Goal: Navigation & Orientation: Understand site structure

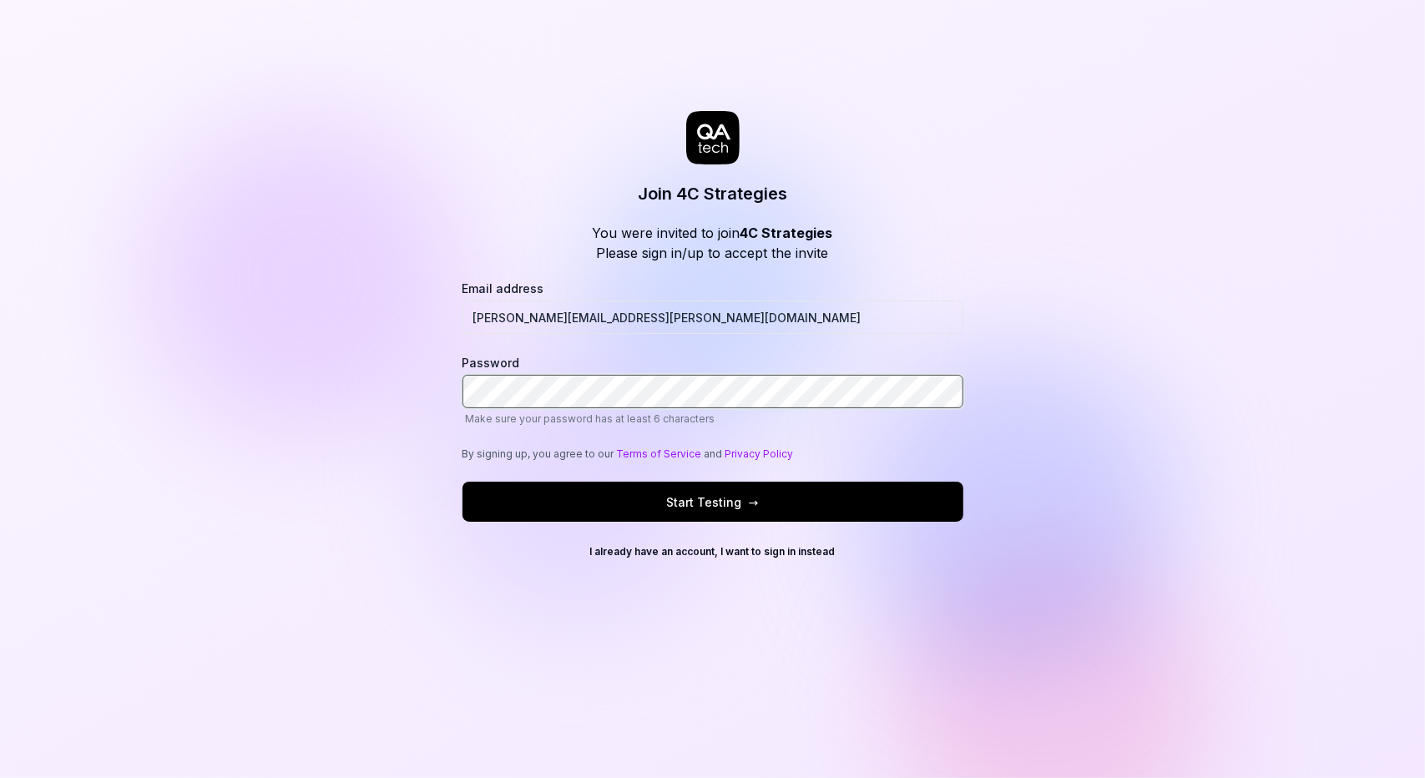
click at [462, 482] on button "Start Testing →" at bounding box center [712, 502] width 501 height 40
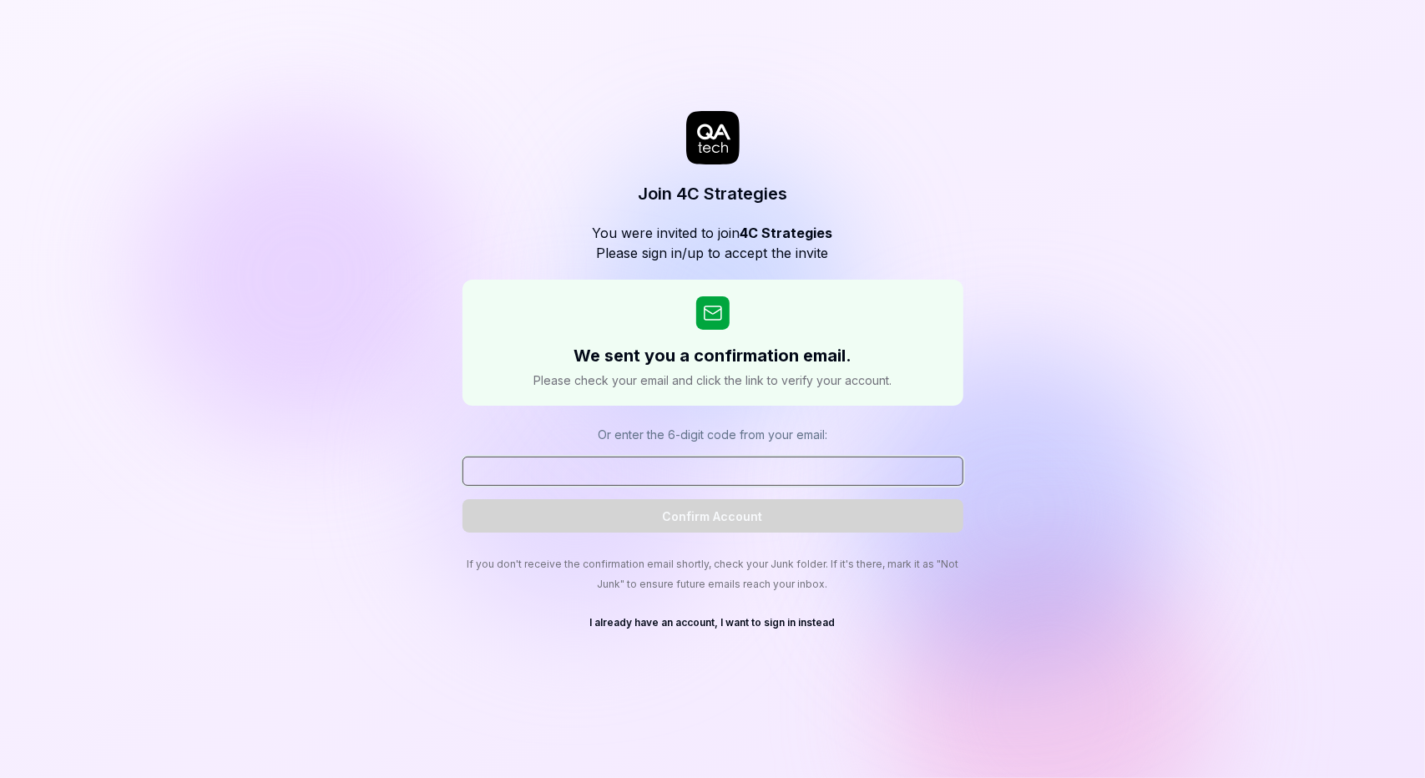
click at [728, 476] on input at bounding box center [712, 471] width 501 height 29
paste input "039351"
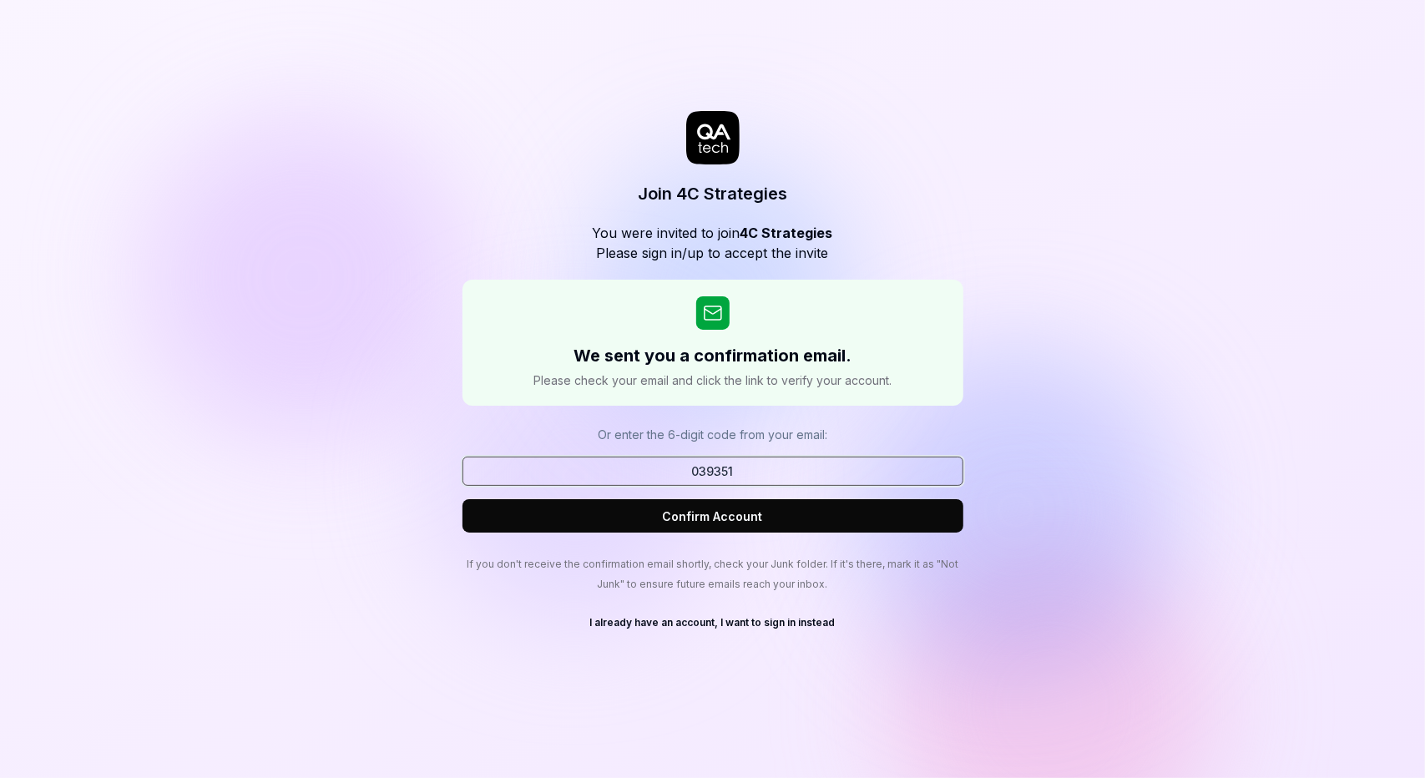
type input "039351"
click at [462, 499] on button "Confirm Account" at bounding box center [712, 515] width 501 height 33
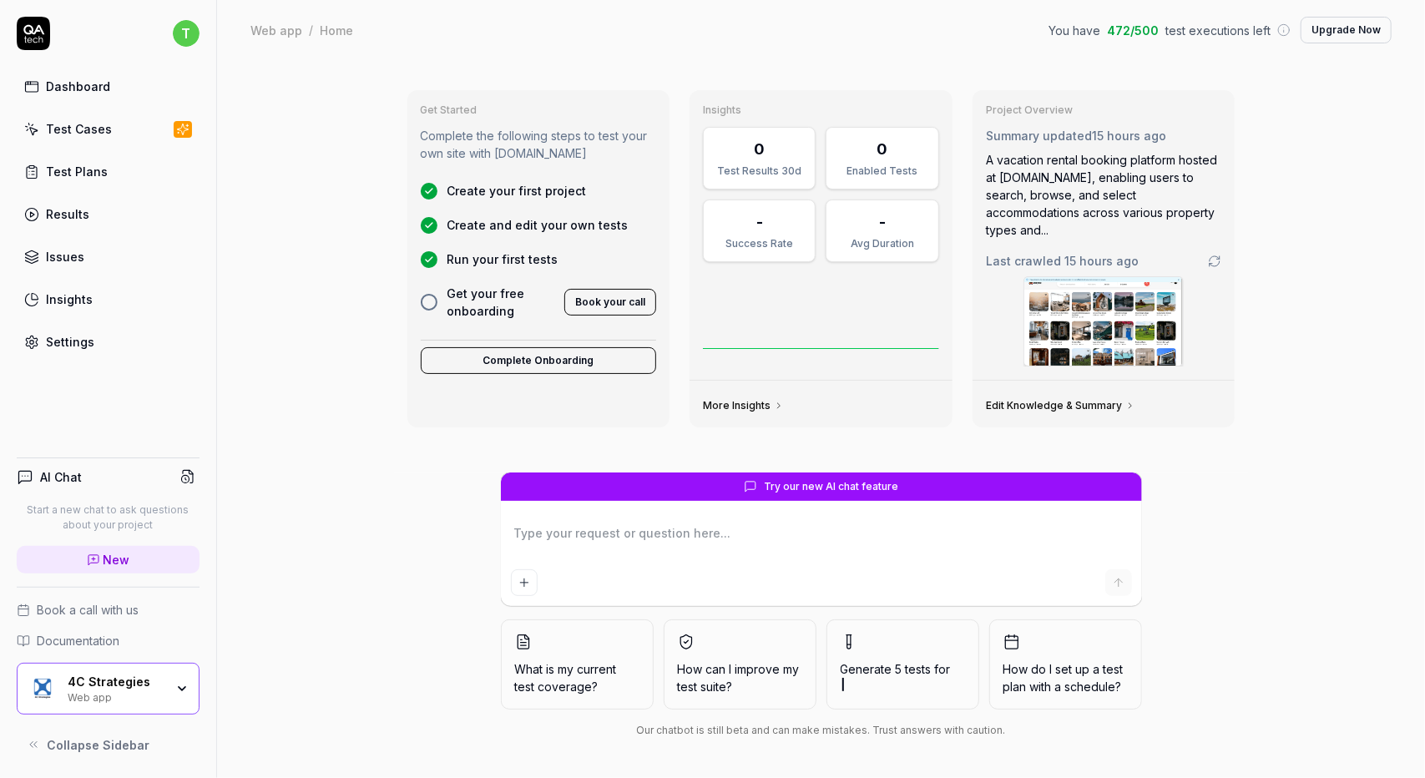
click at [77, 131] on div "Test Cases" at bounding box center [79, 129] width 66 height 18
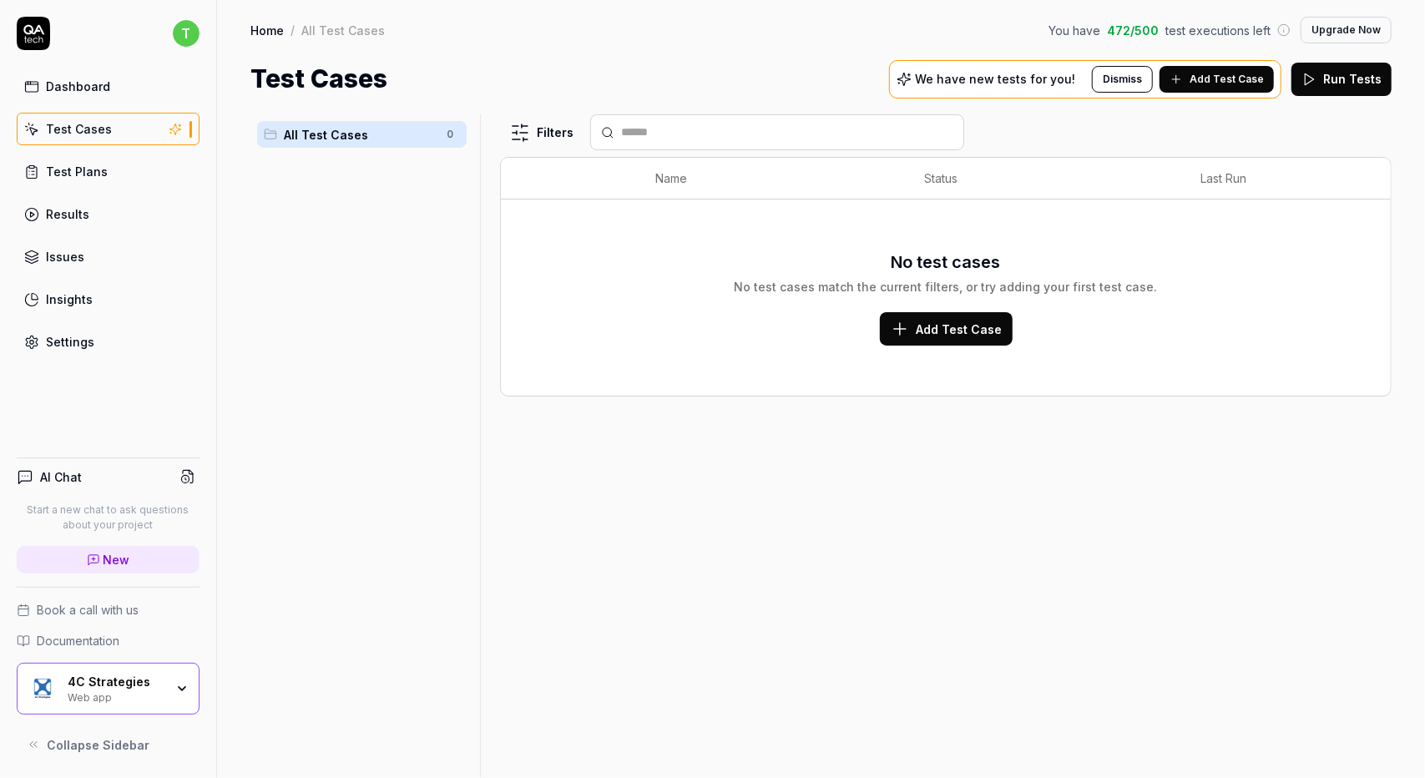
click at [61, 167] on div "Test Plans" at bounding box center [77, 172] width 62 height 18
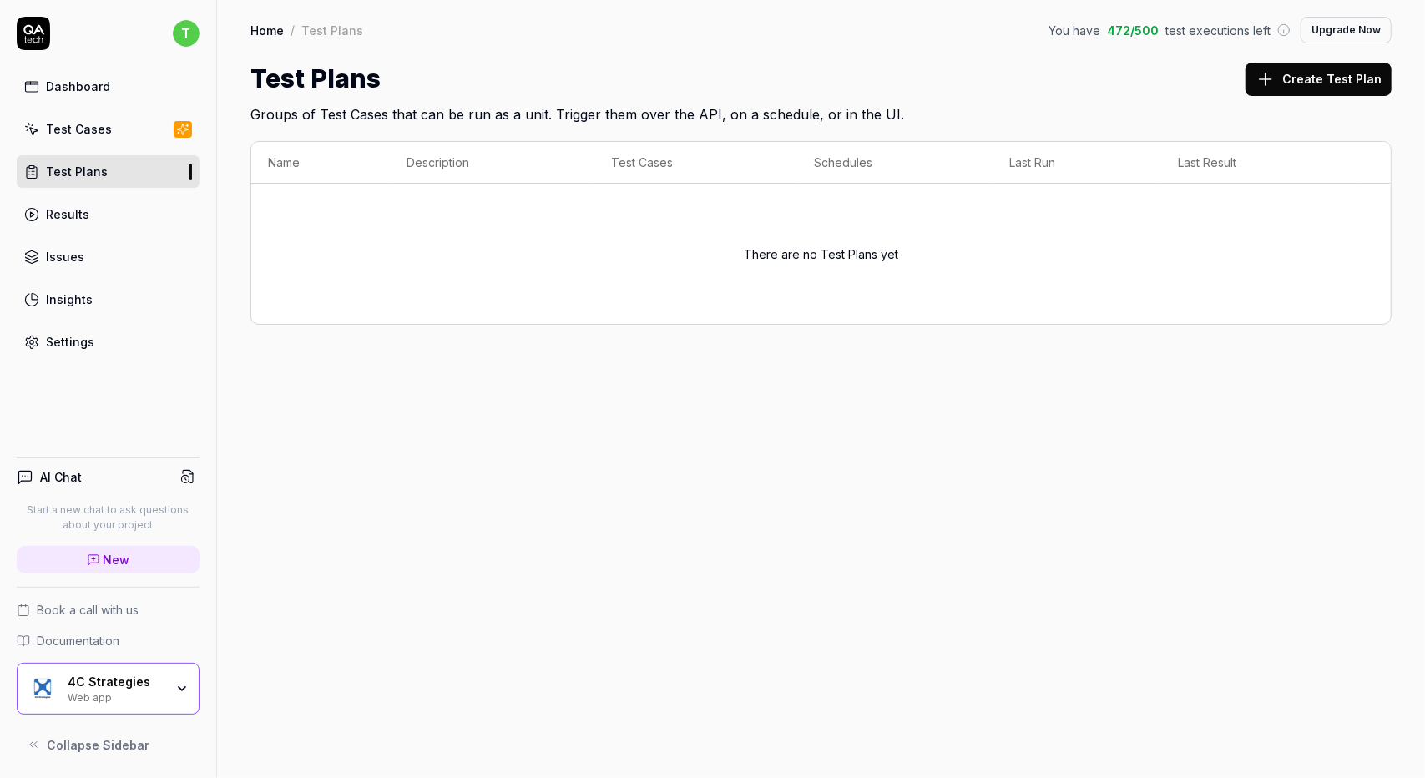
click at [95, 215] on link "Results" at bounding box center [108, 214] width 183 height 33
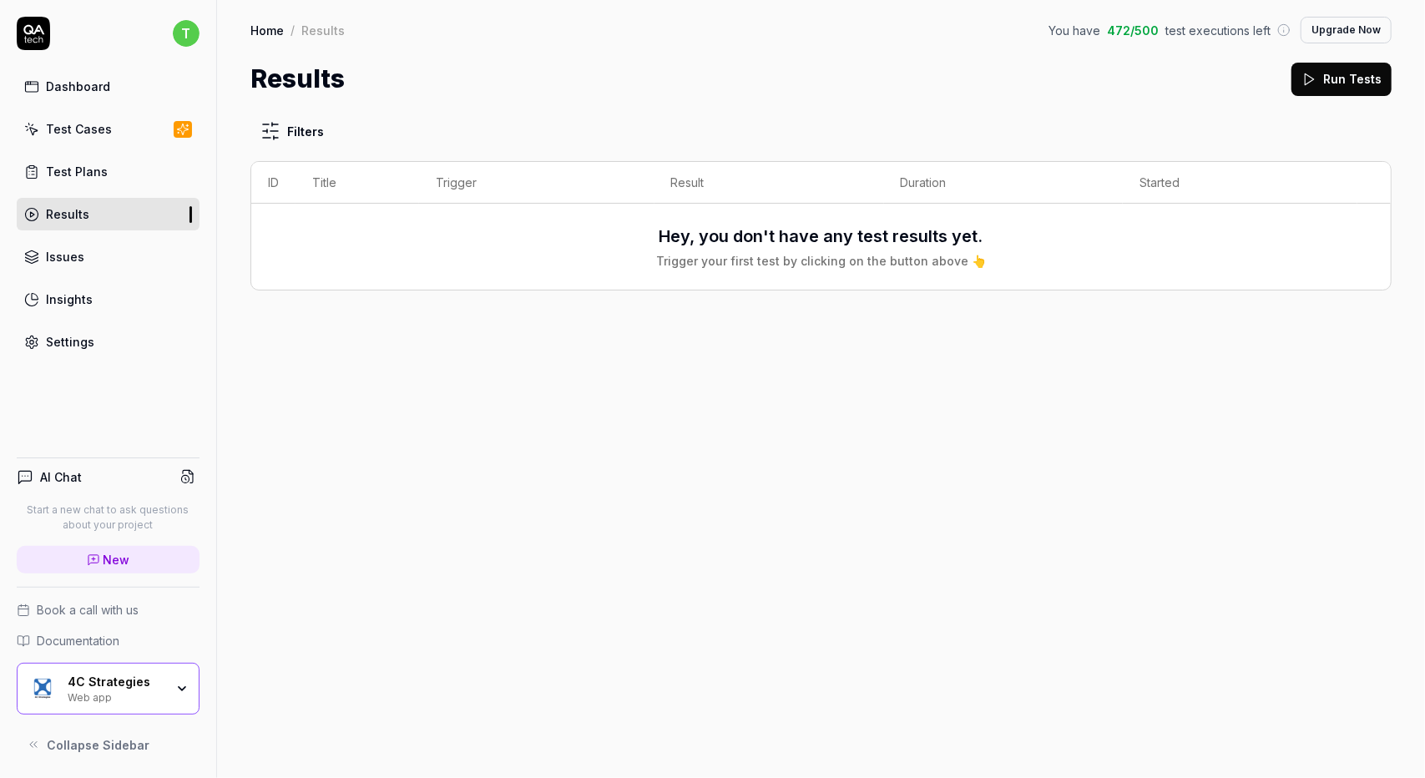
click at [83, 253] on link "Issues" at bounding box center [108, 256] width 183 height 33
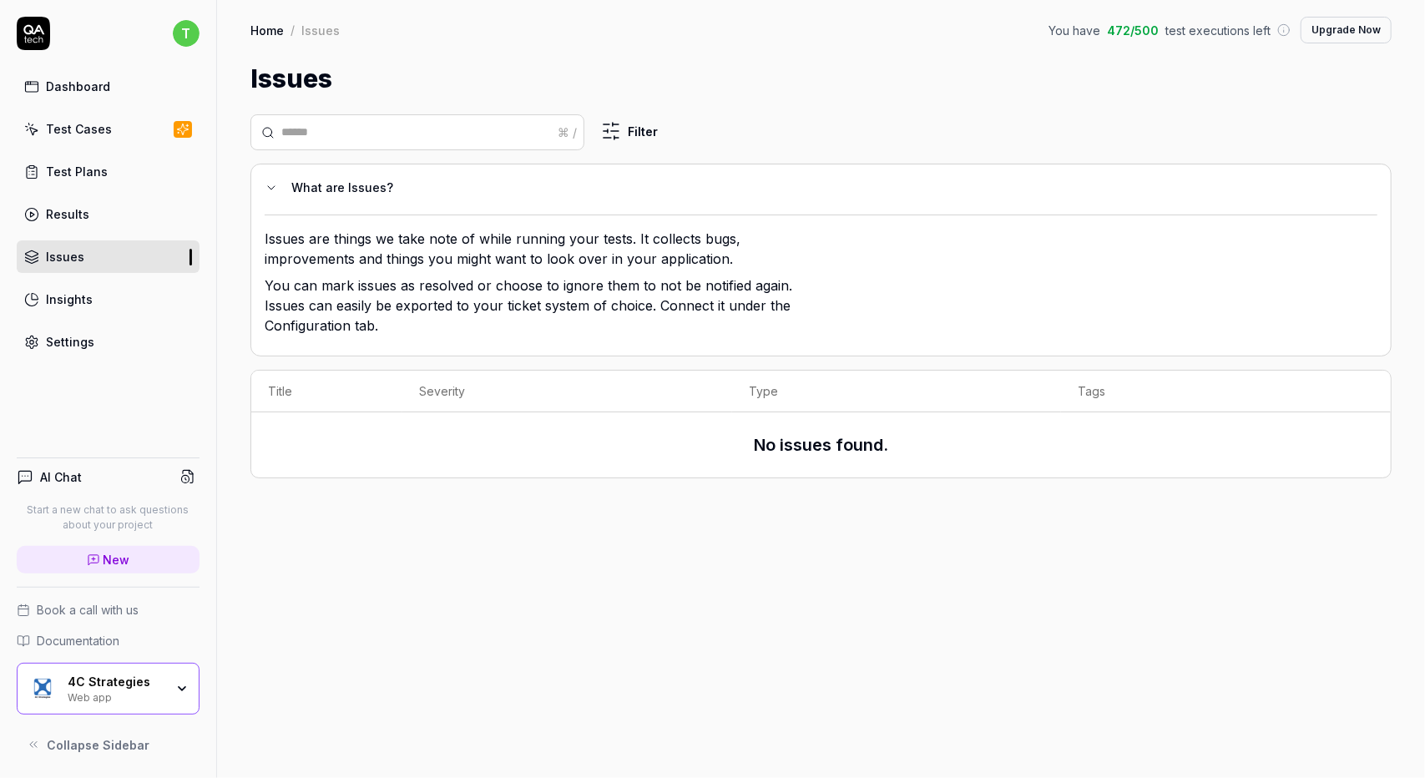
click at [64, 301] on div "Insights" at bounding box center [69, 299] width 47 height 18
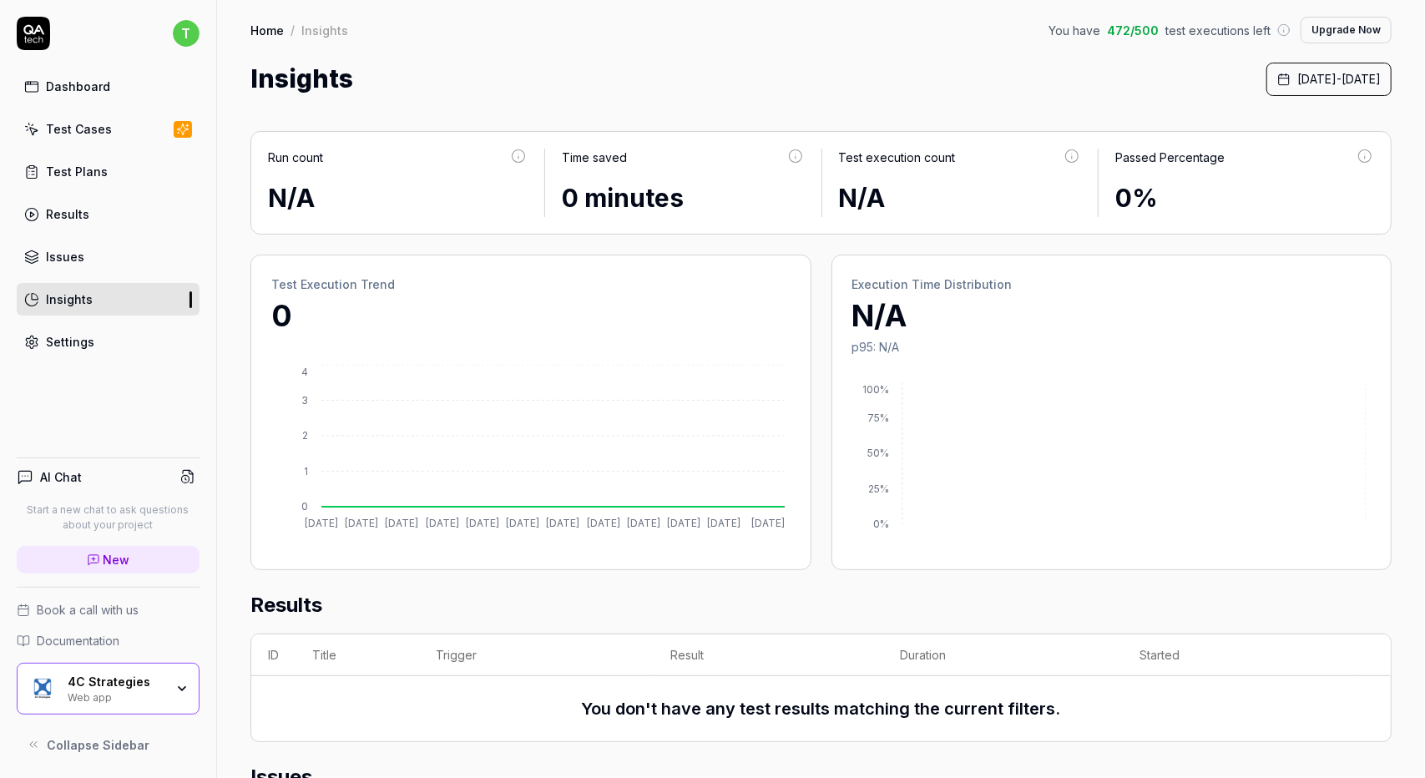
click at [60, 337] on div "Settings" at bounding box center [70, 342] width 48 height 18
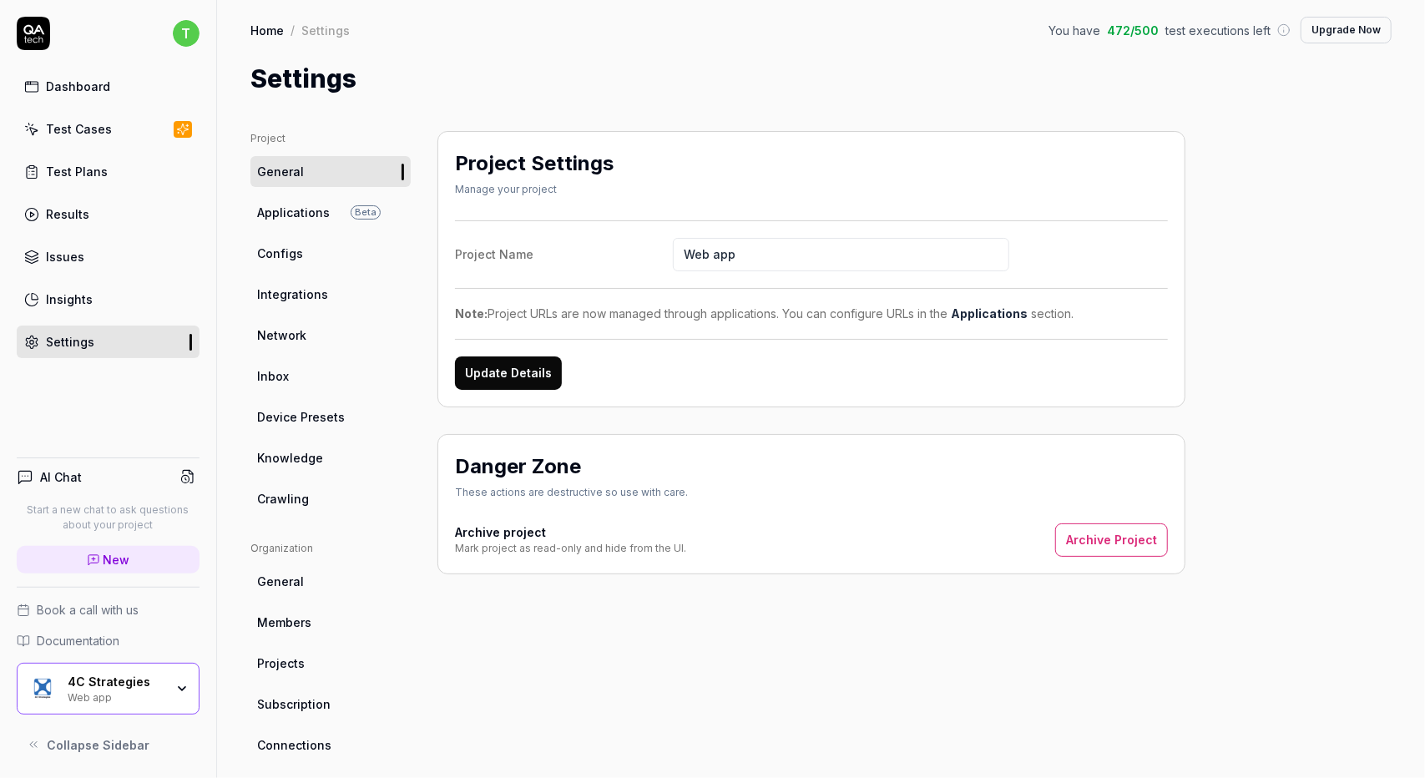
scroll to position [221, 0]
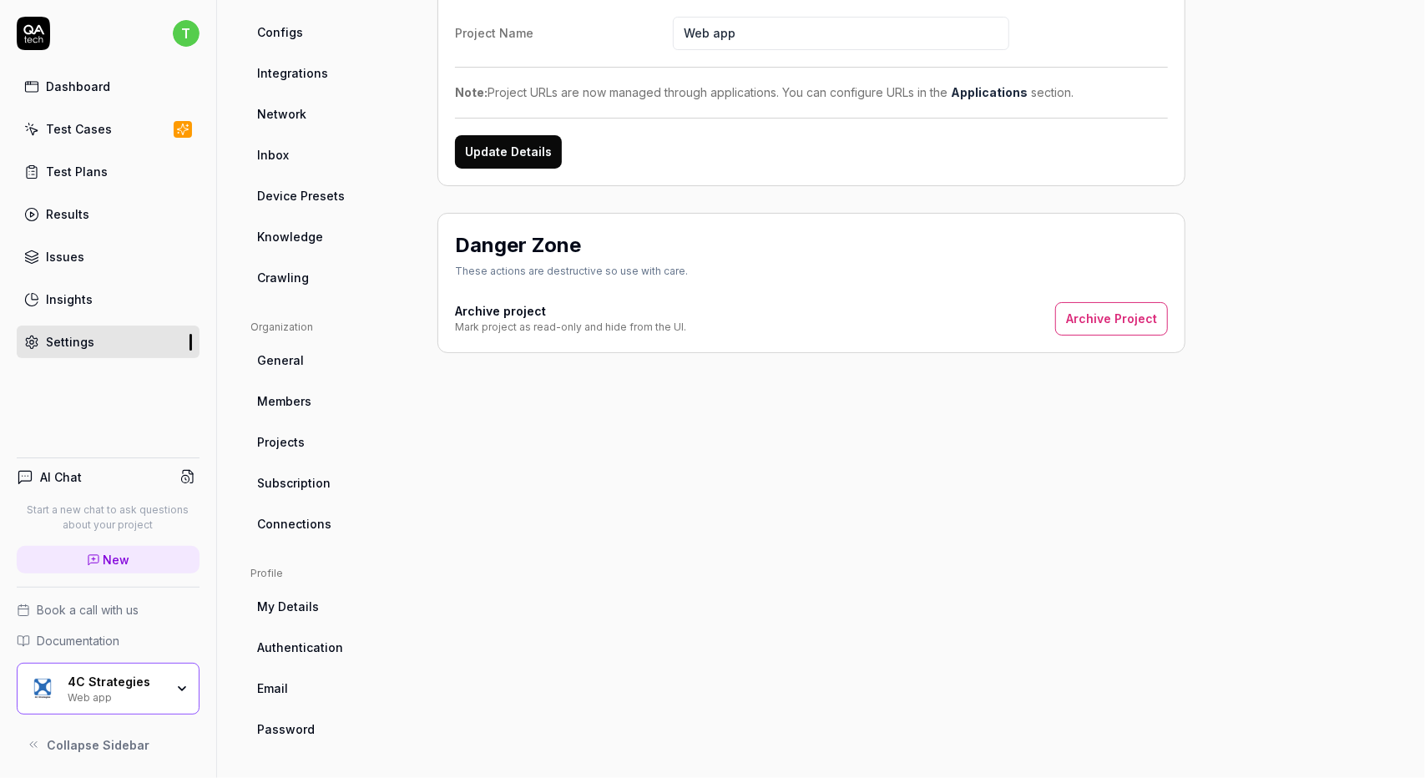
click at [266, 407] on span "Members" at bounding box center [284, 401] width 54 height 18
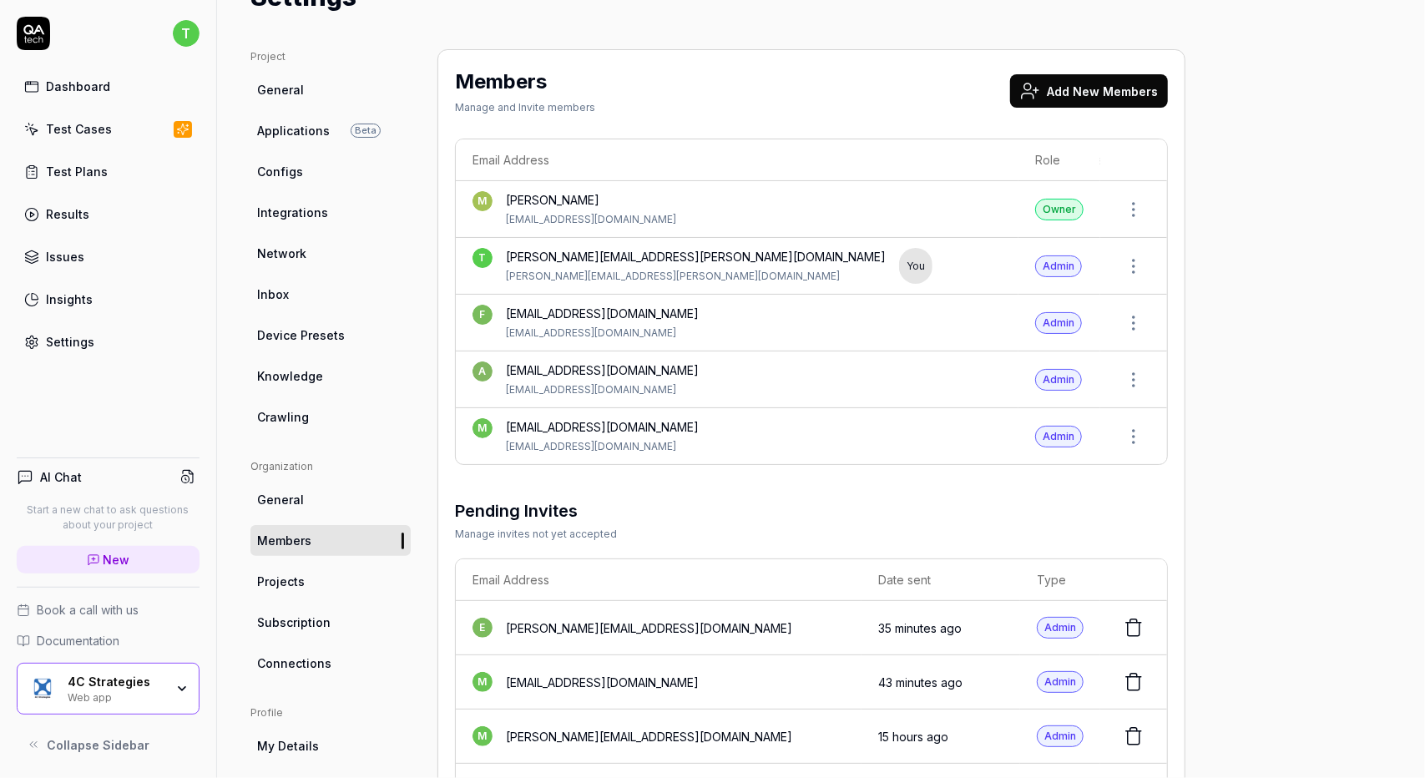
scroll to position [60, 0]
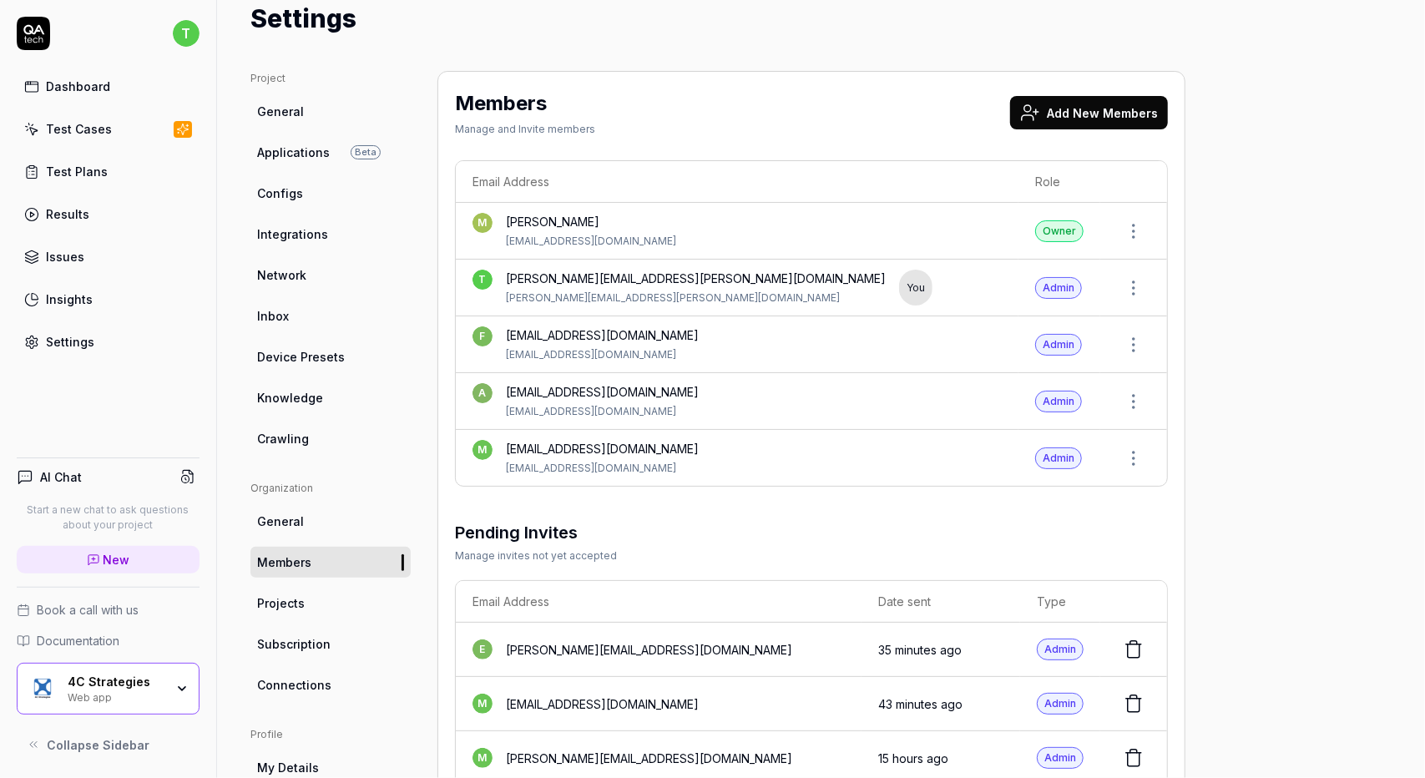
click at [306, 525] on link "General" at bounding box center [330, 521] width 160 height 31
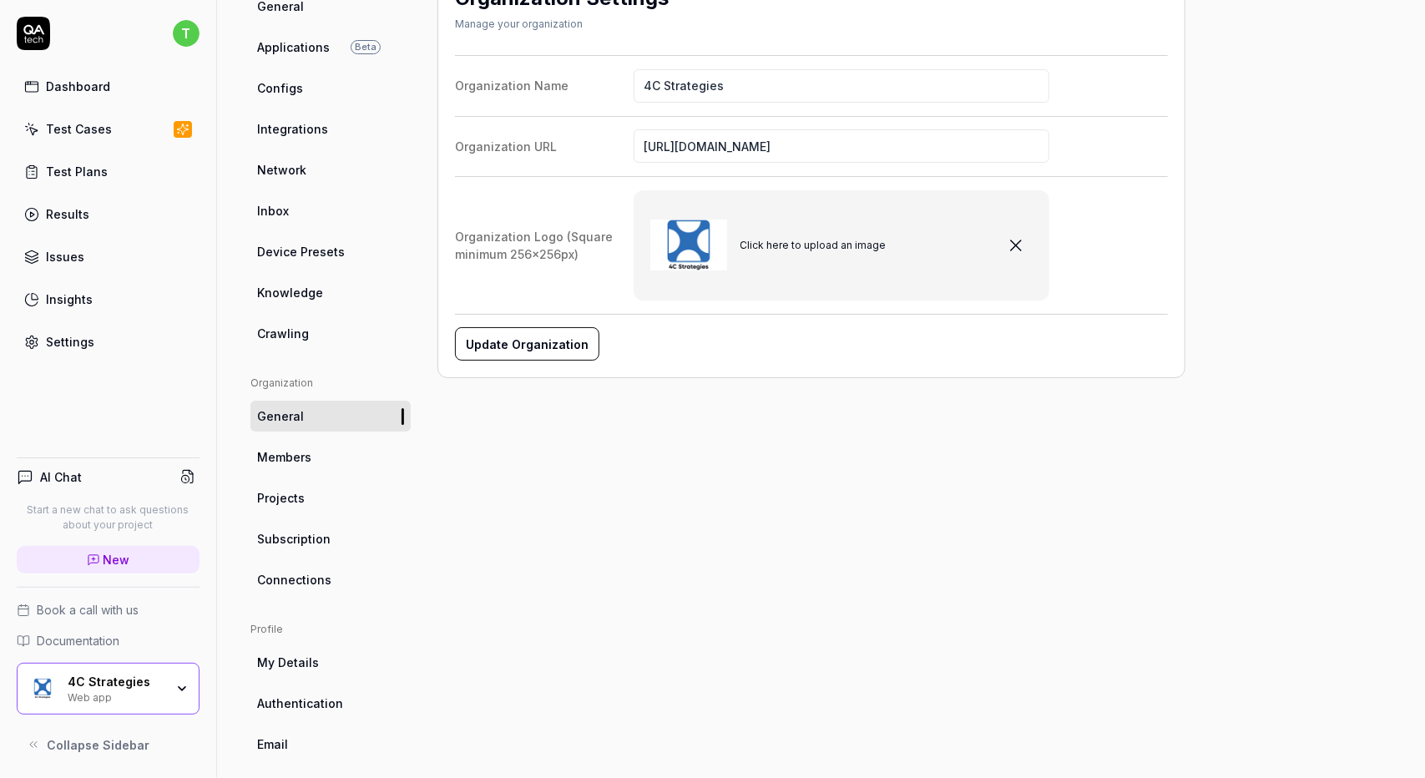
scroll to position [175, 0]
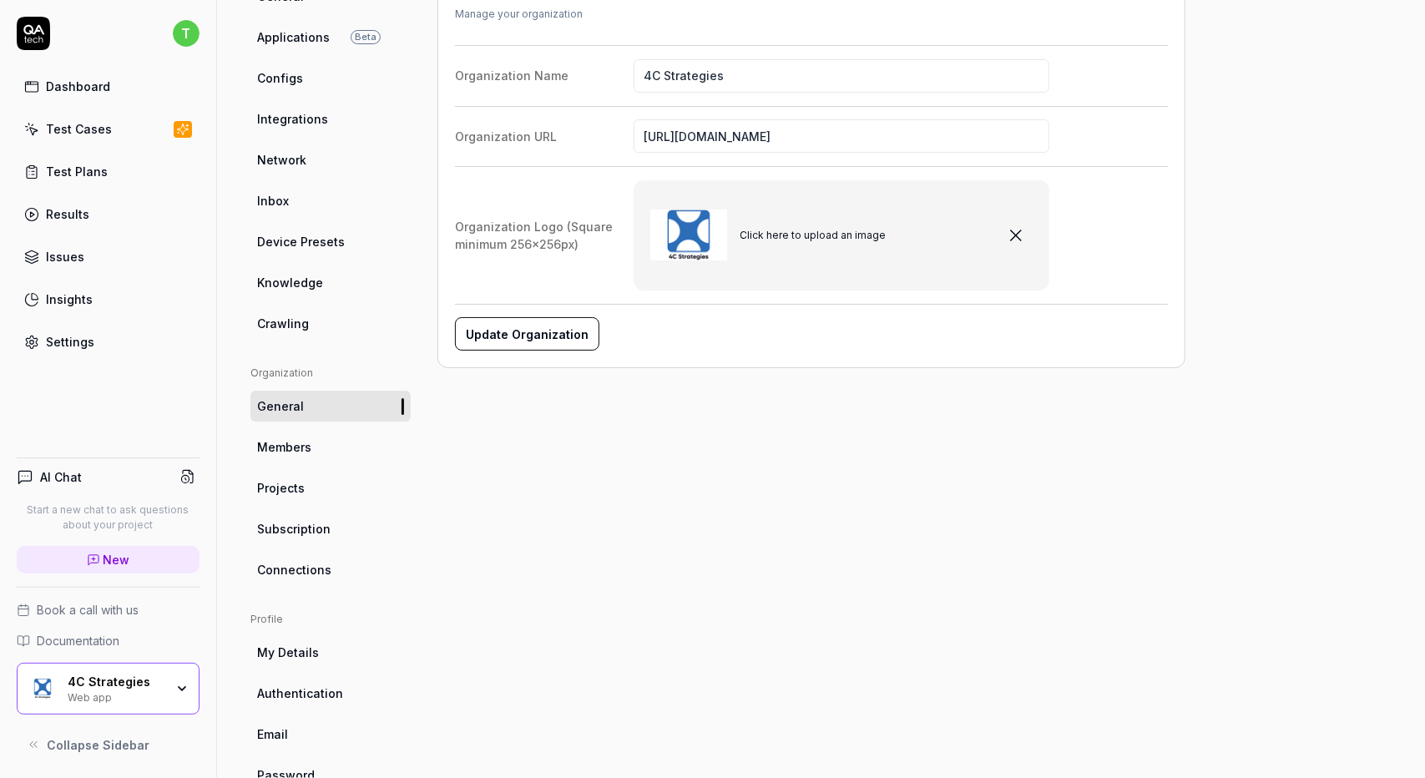
click at [297, 482] on span "Projects" at bounding box center [281, 488] width 48 height 18
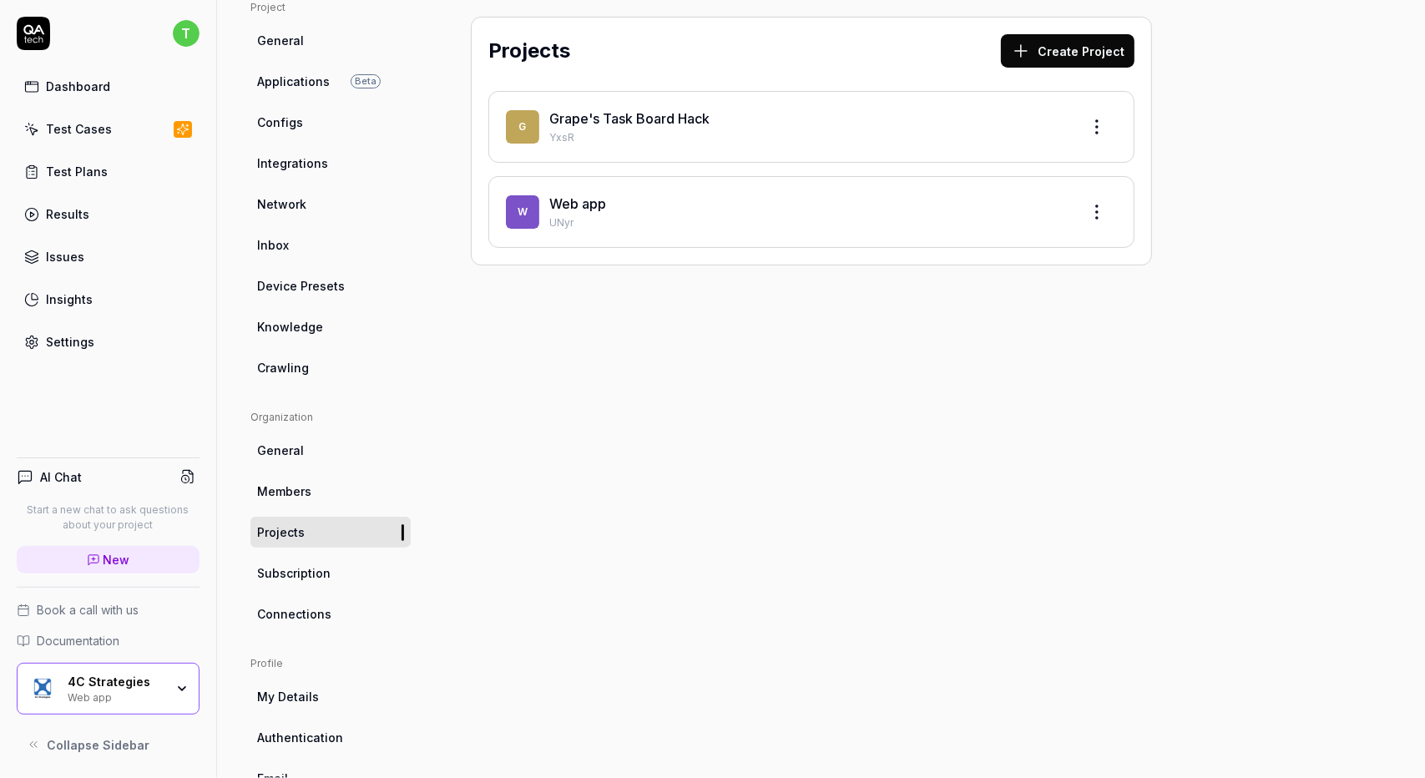
click at [673, 119] on link "Grape's Task Board Hack" at bounding box center [629, 118] width 160 height 17
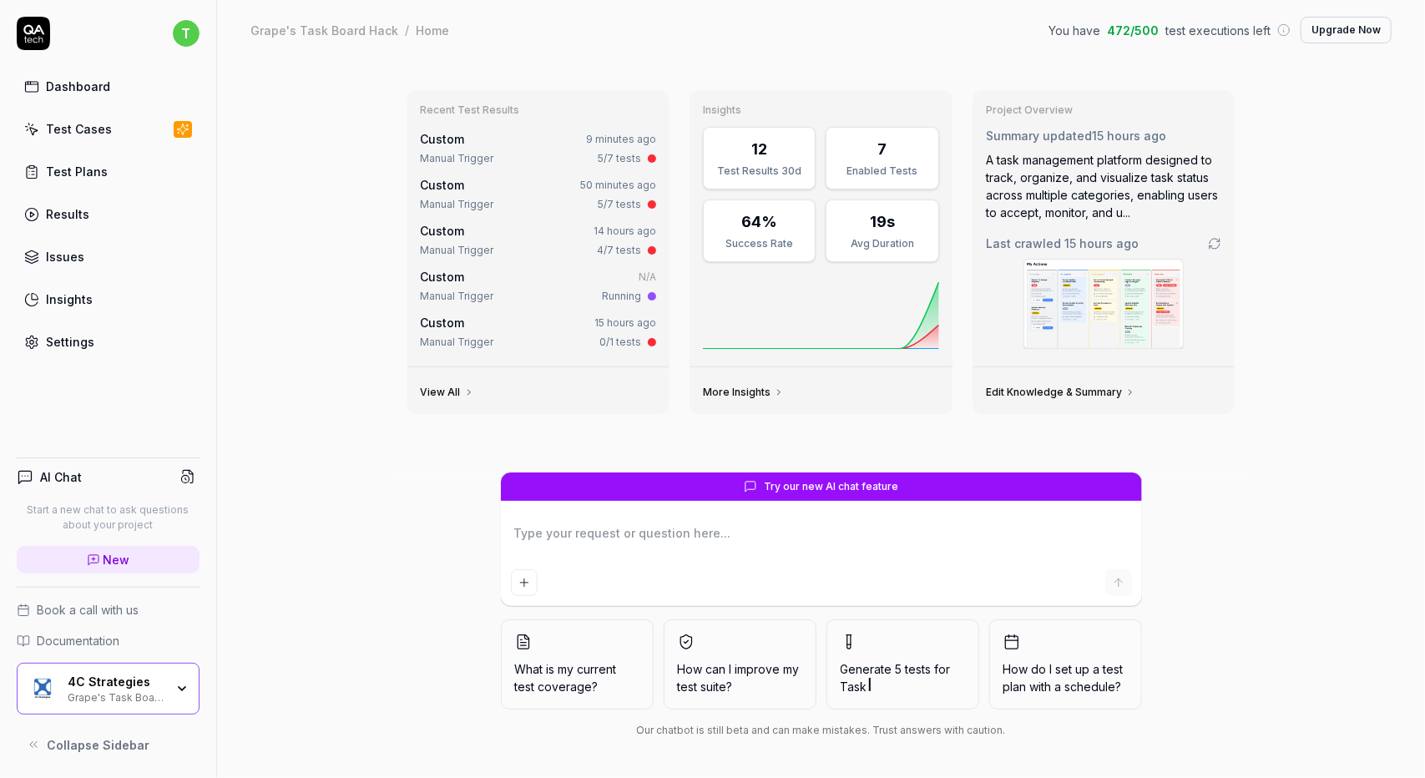
type textarea "*"
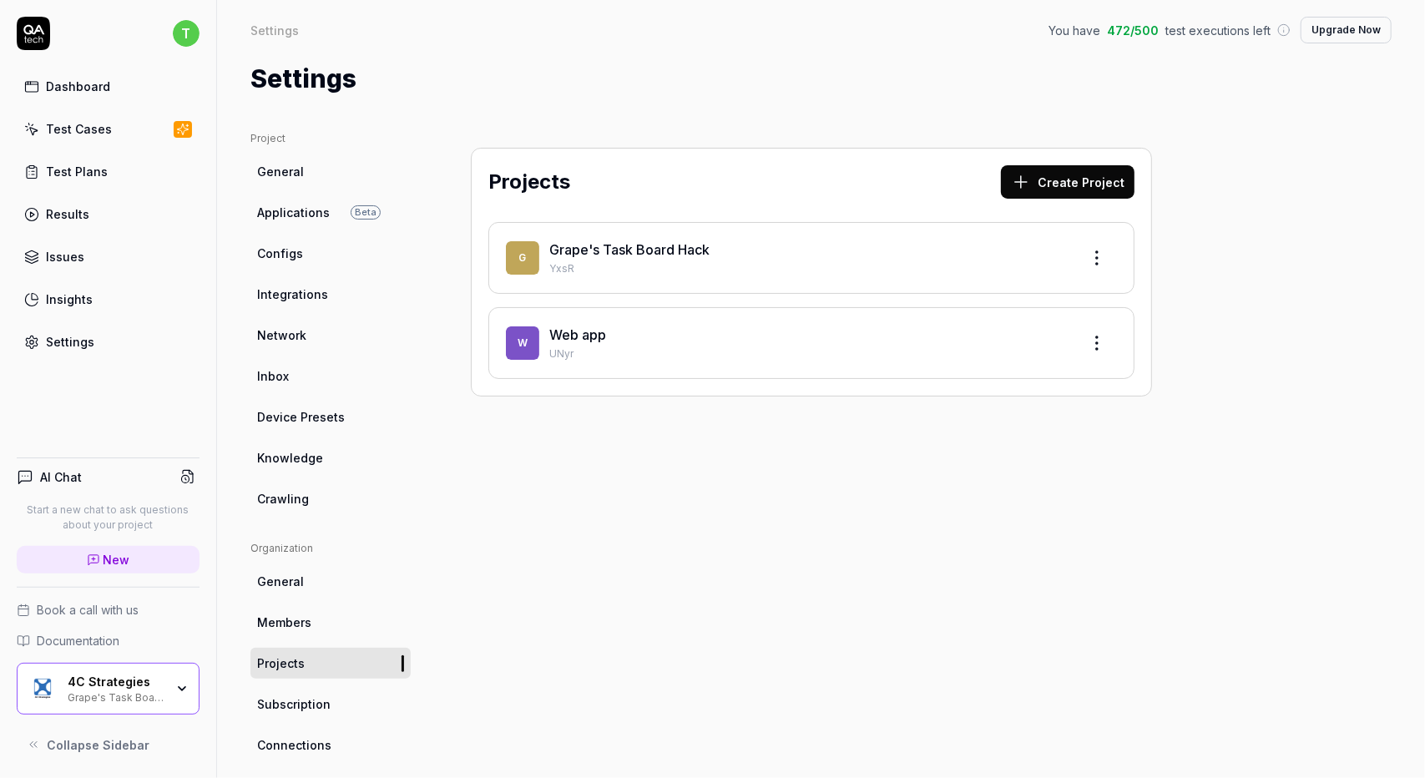
click at [291, 184] on link "General" at bounding box center [330, 171] width 160 height 31
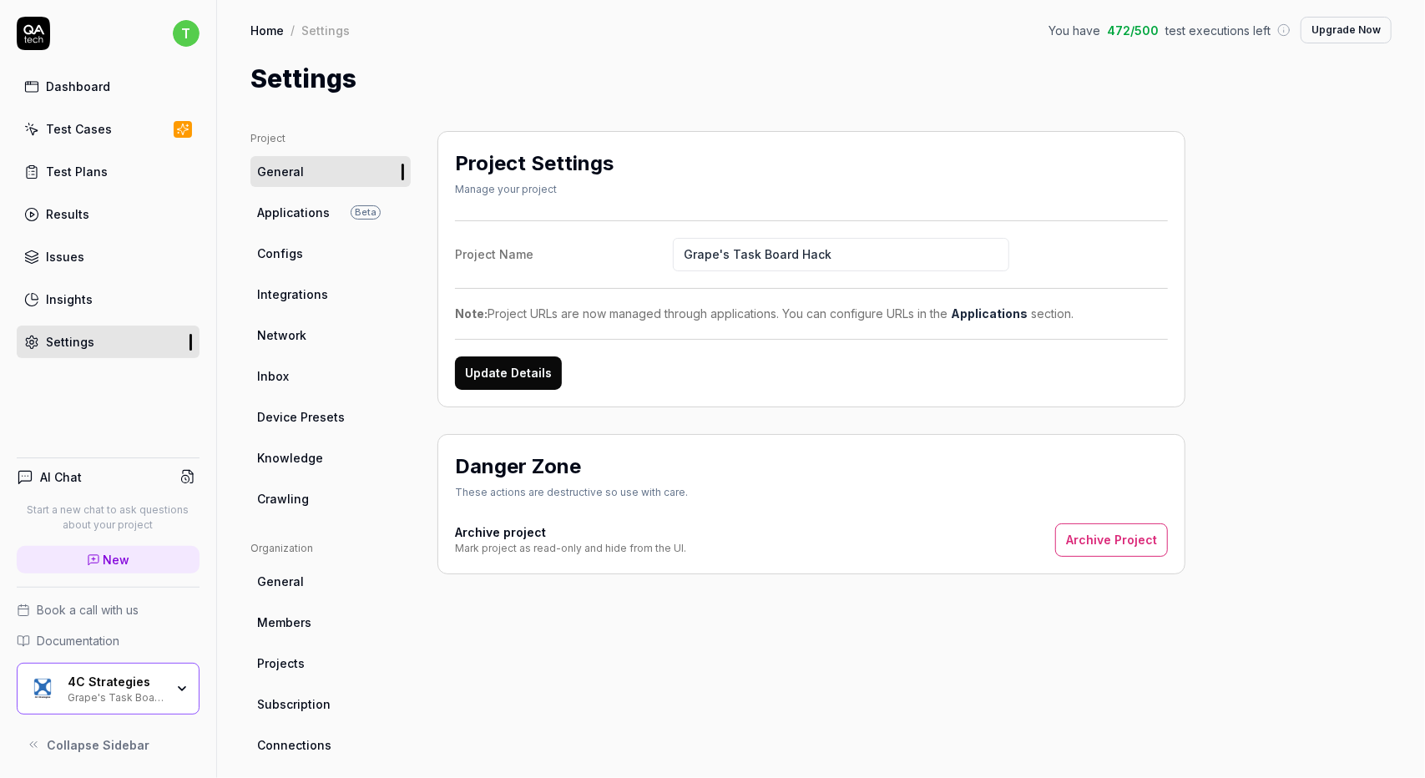
click at [284, 211] on span "Applications" at bounding box center [293, 213] width 73 height 18
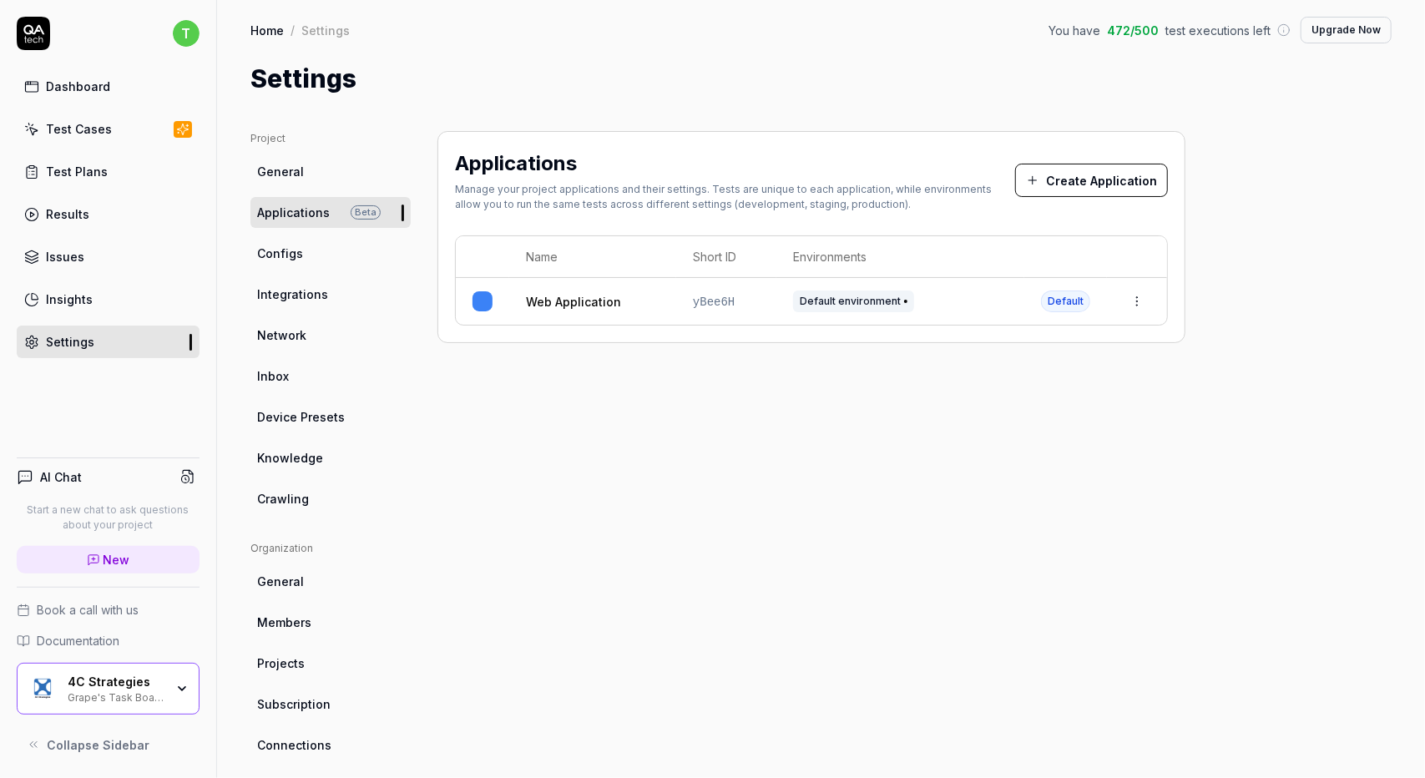
click at [544, 297] on link "Web Application" at bounding box center [573, 302] width 95 height 18
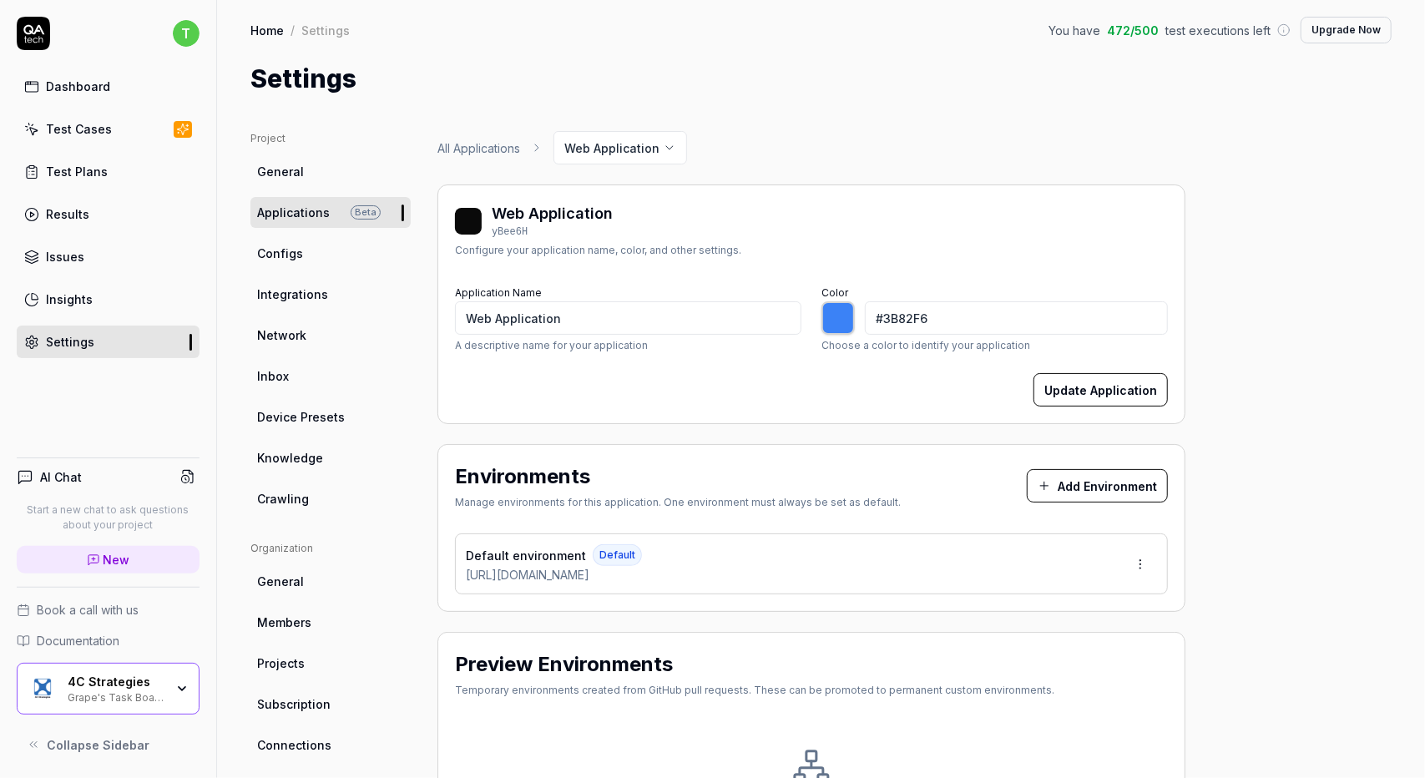
click at [317, 173] on link "General" at bounding box center [330, 171] width 160 height 31
